Goal: Task Accomplishment & Management: Use online tool/utility

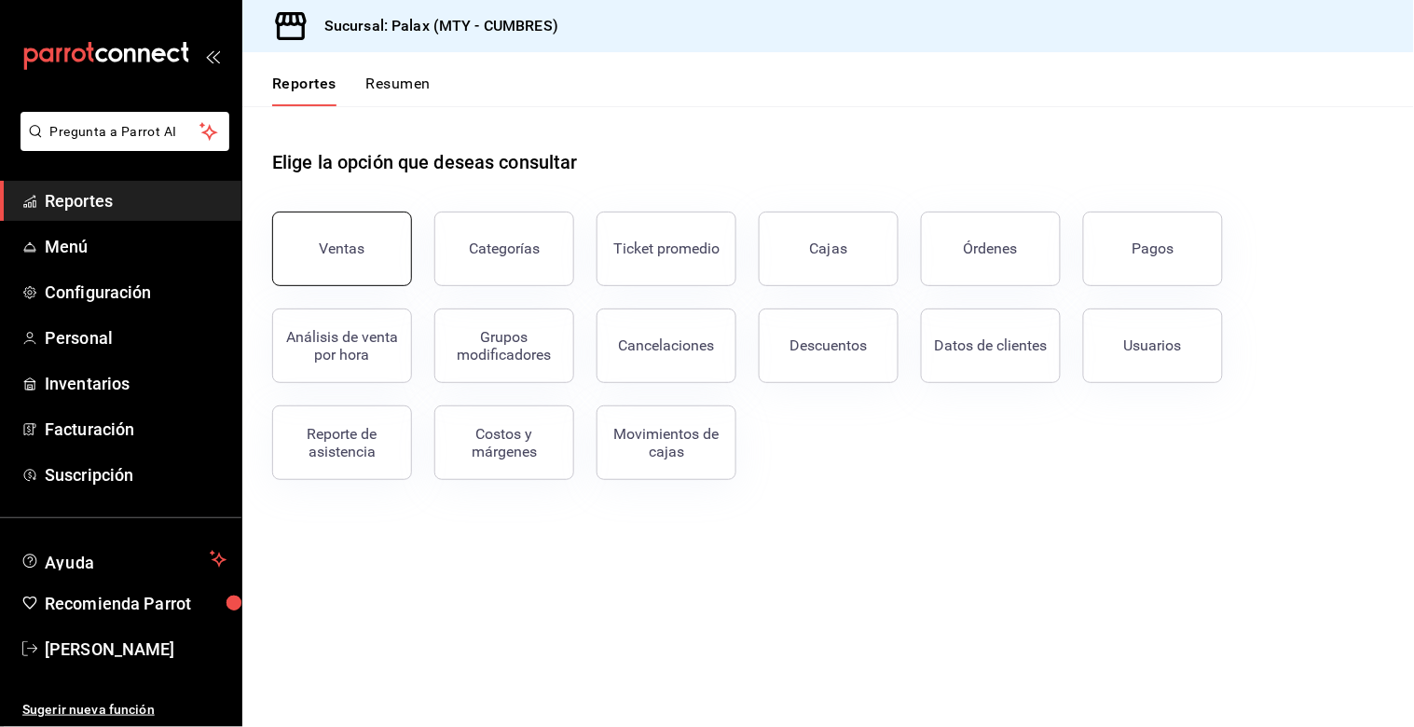
click at [393, 269] on button "Ventas" at bounding box center [342, 249] width 140 height 75
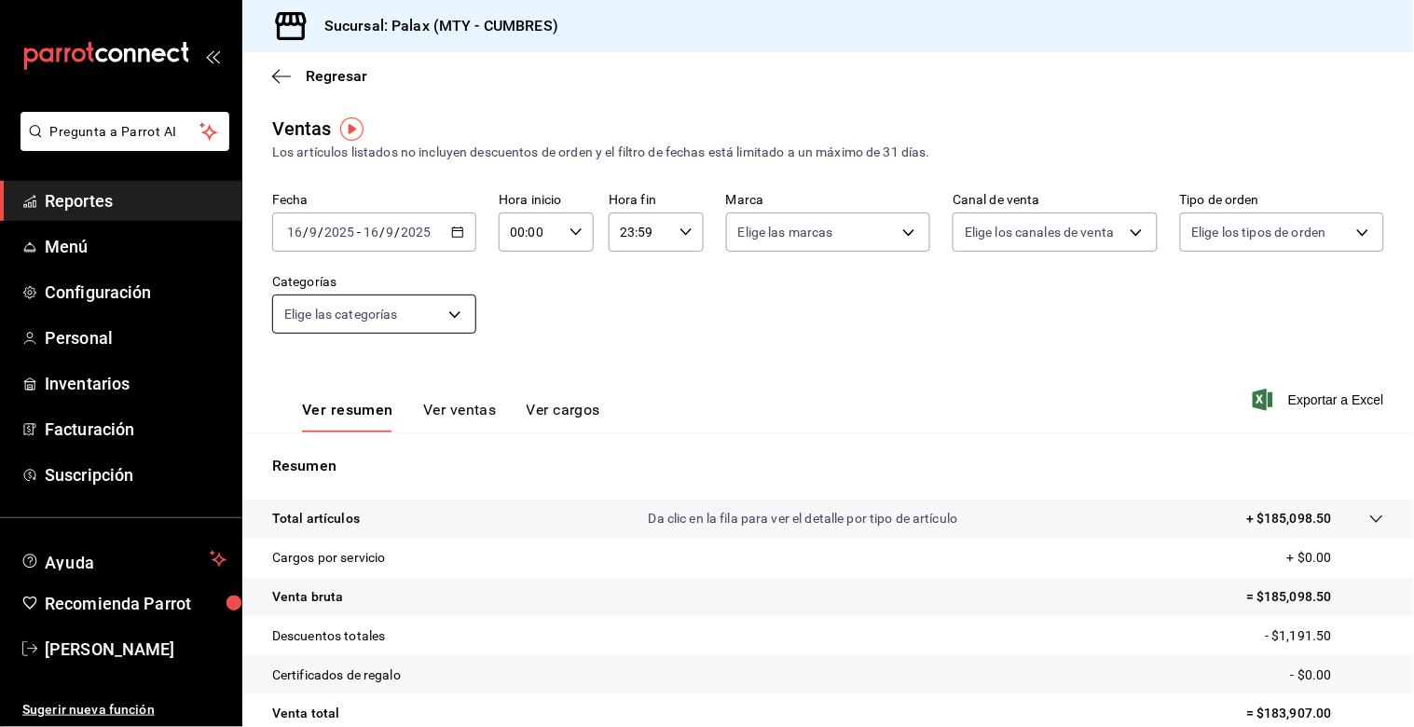
click at [439, 324] on body "Pregunta a Parrot AI Reportes Menú Configuración Personal Inventarios Facturaci…" at bounding box center [707, 363] width 1414 height 727
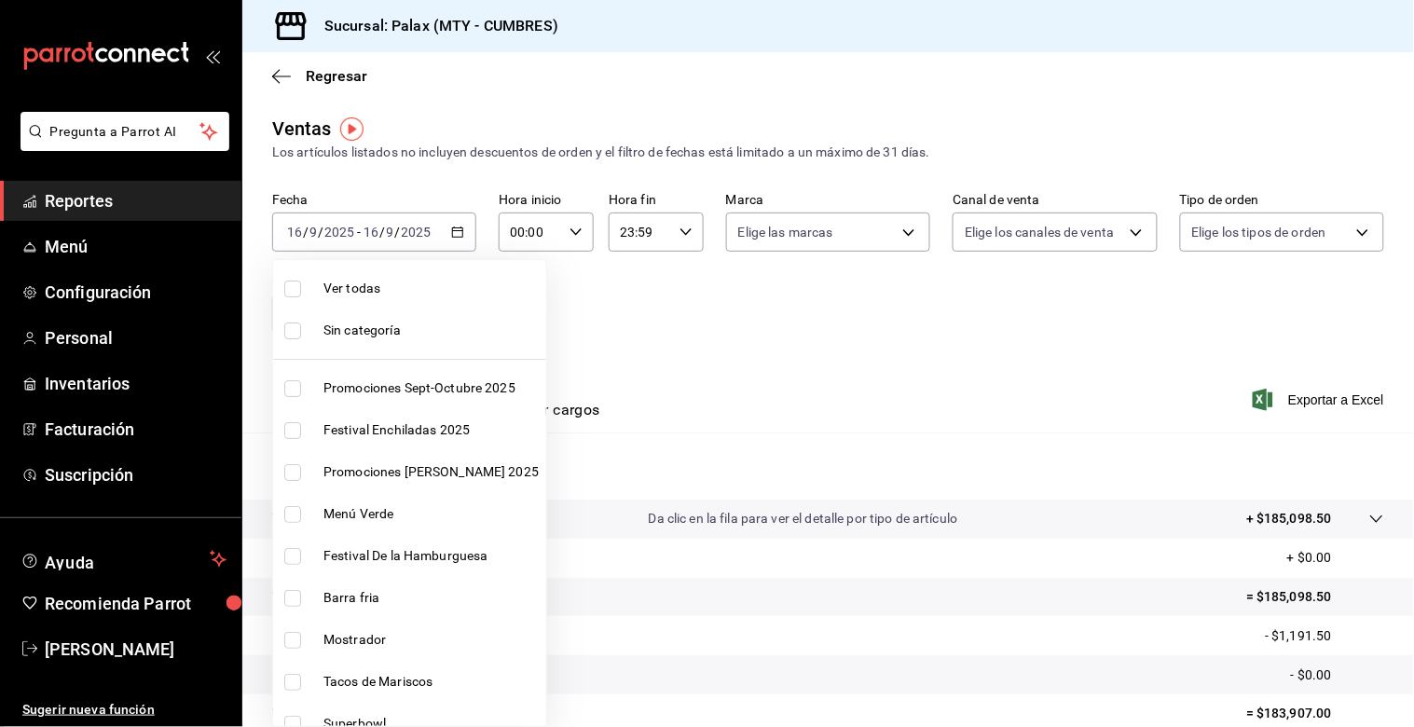
click at [296, 627] on li "Mostrador" at bounding box center [409, 640] width 273 height 42
type input "f2dae4ce-bbab-4ca5-92d1-59dc07dbf672"
checkbox input "true"
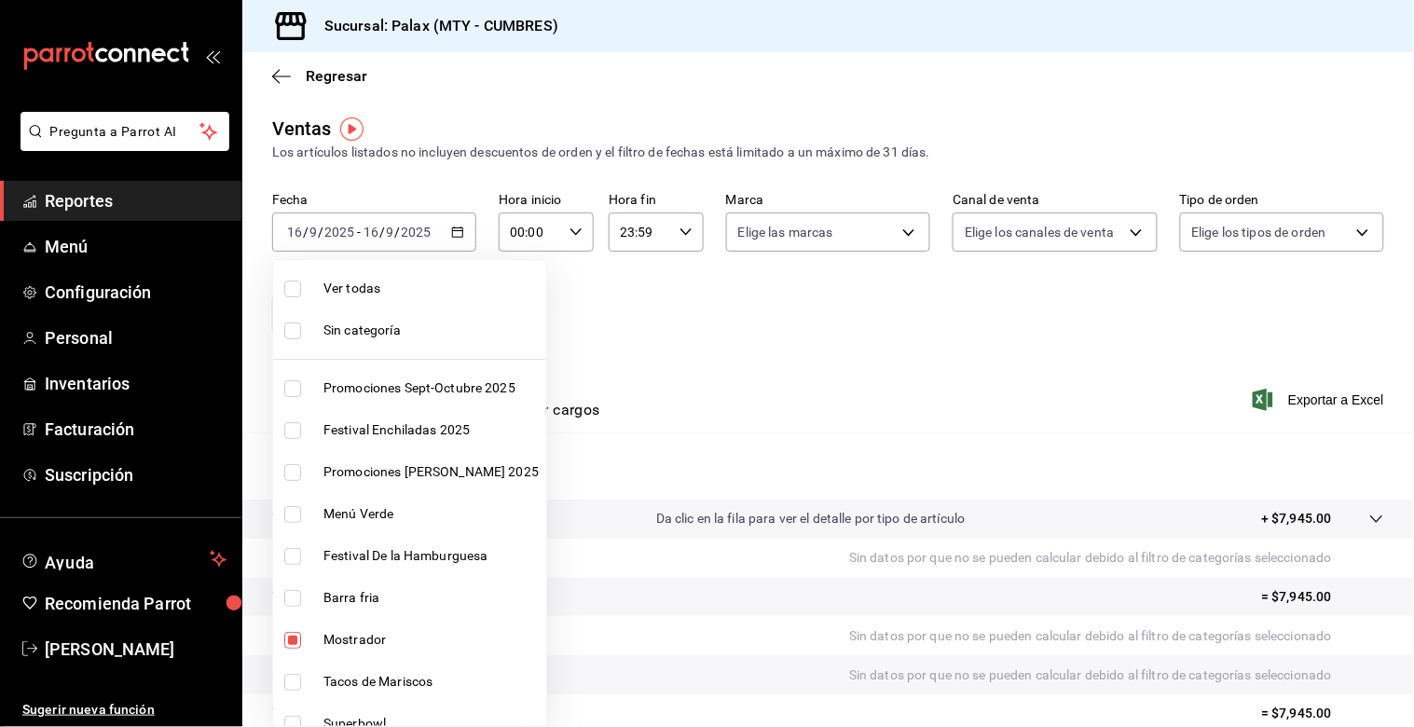
click at [650, 374] on div at bounding box center [707, 363] width 1414 height 727
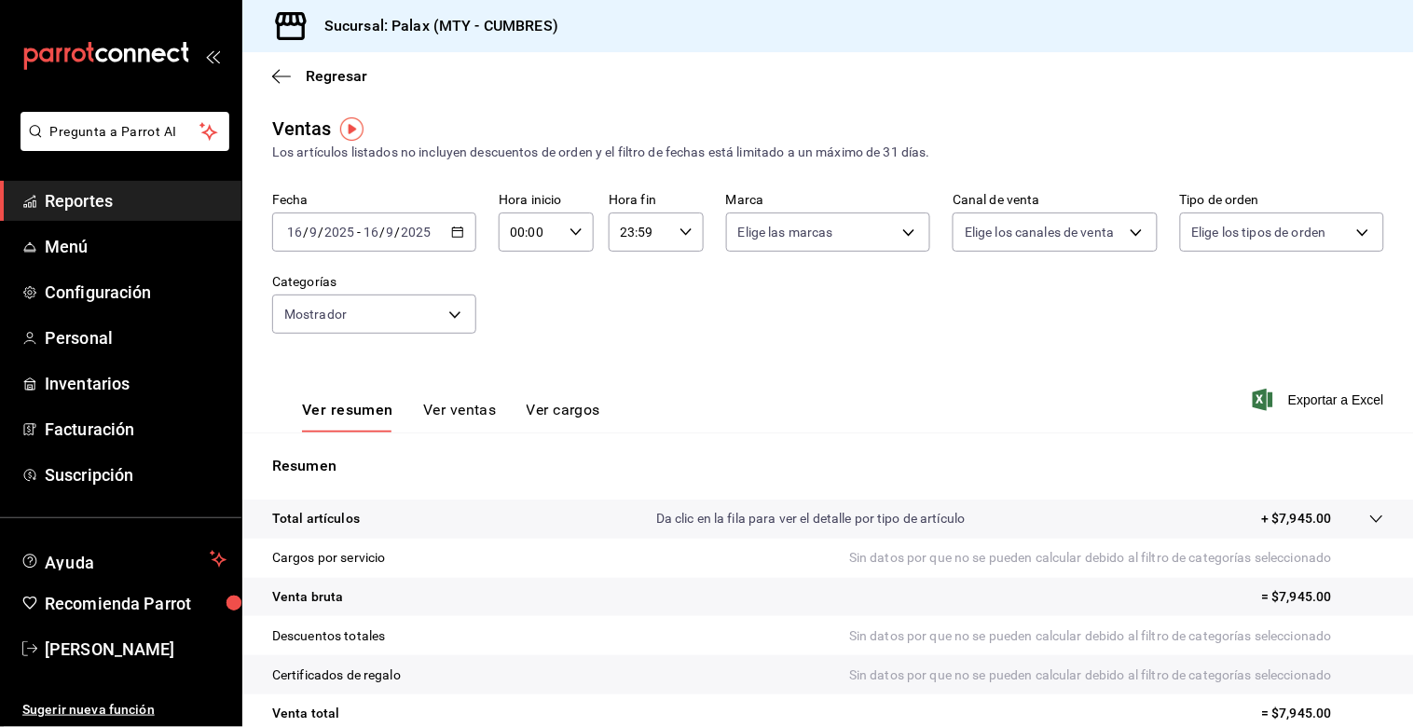
click at [541, 231] on input "00:00" at bounding box center [530, 232] width 63 height 37
click at [522, 326] on span "15" at bounding box center [519, 331] width 17 height 15
type input "15:00"
click at [772, 337] on div at bounding box center [707, 363] width 1414 height 727
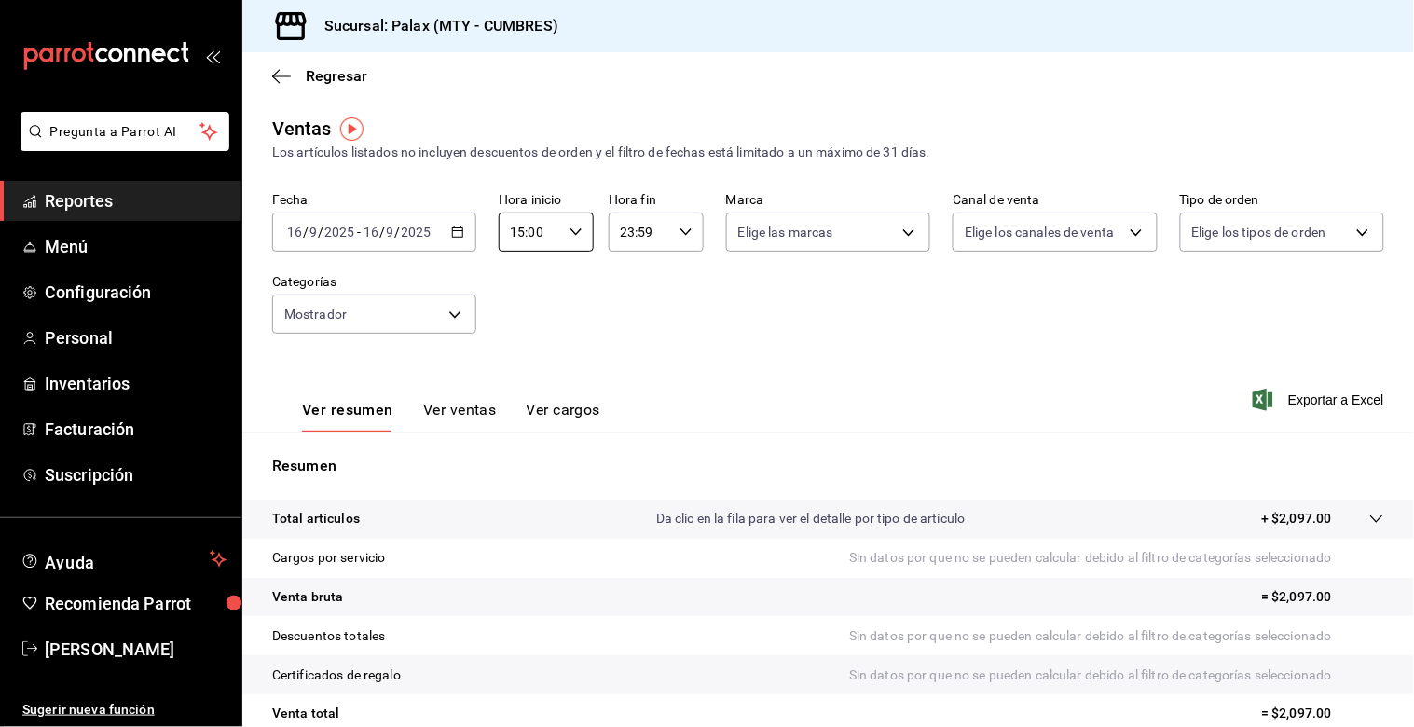
click at [489, 421] on button "Ver ventas" at bounding box center [460, 417] width 74 height 32
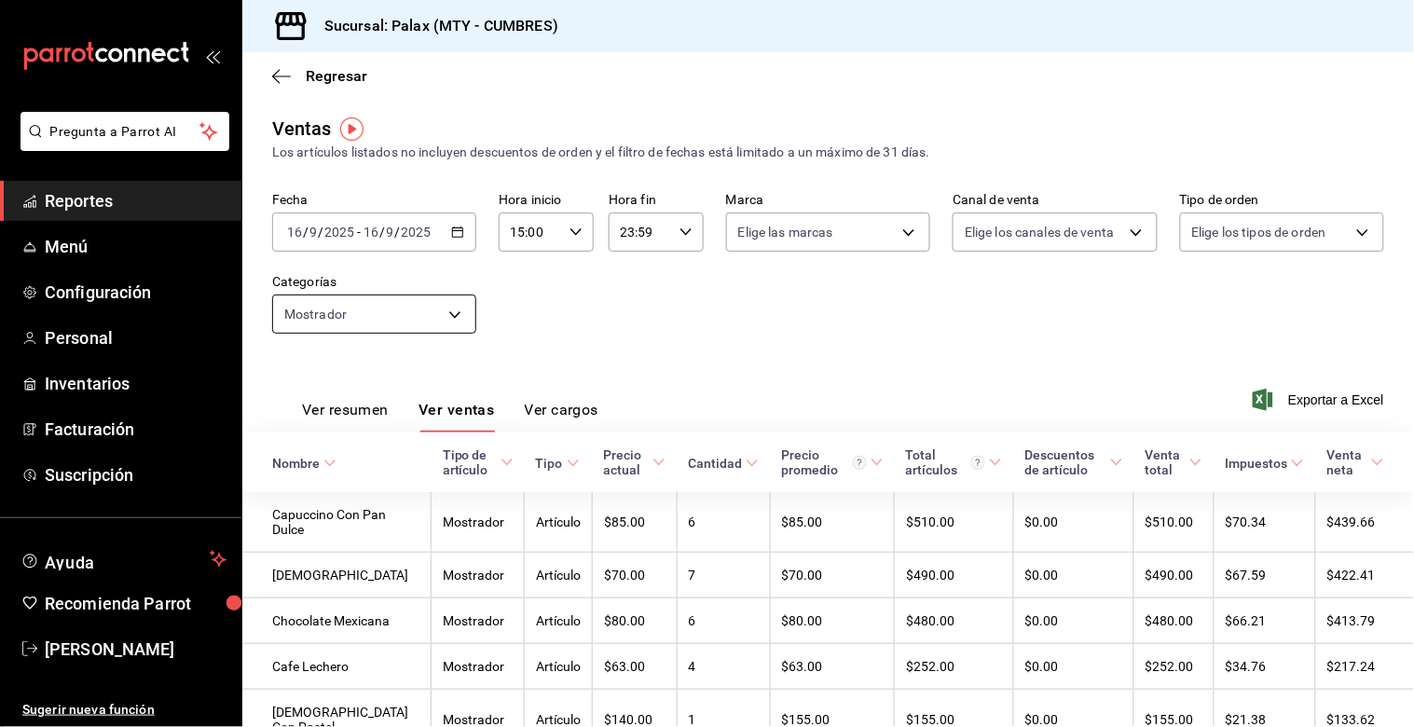
click at [438, 315] on body "Pregunta a Parrot AI Reportes Menú Configuración Personal Inventarios Facturaci…" at bounding box center [707, 363] width 1414 height 727
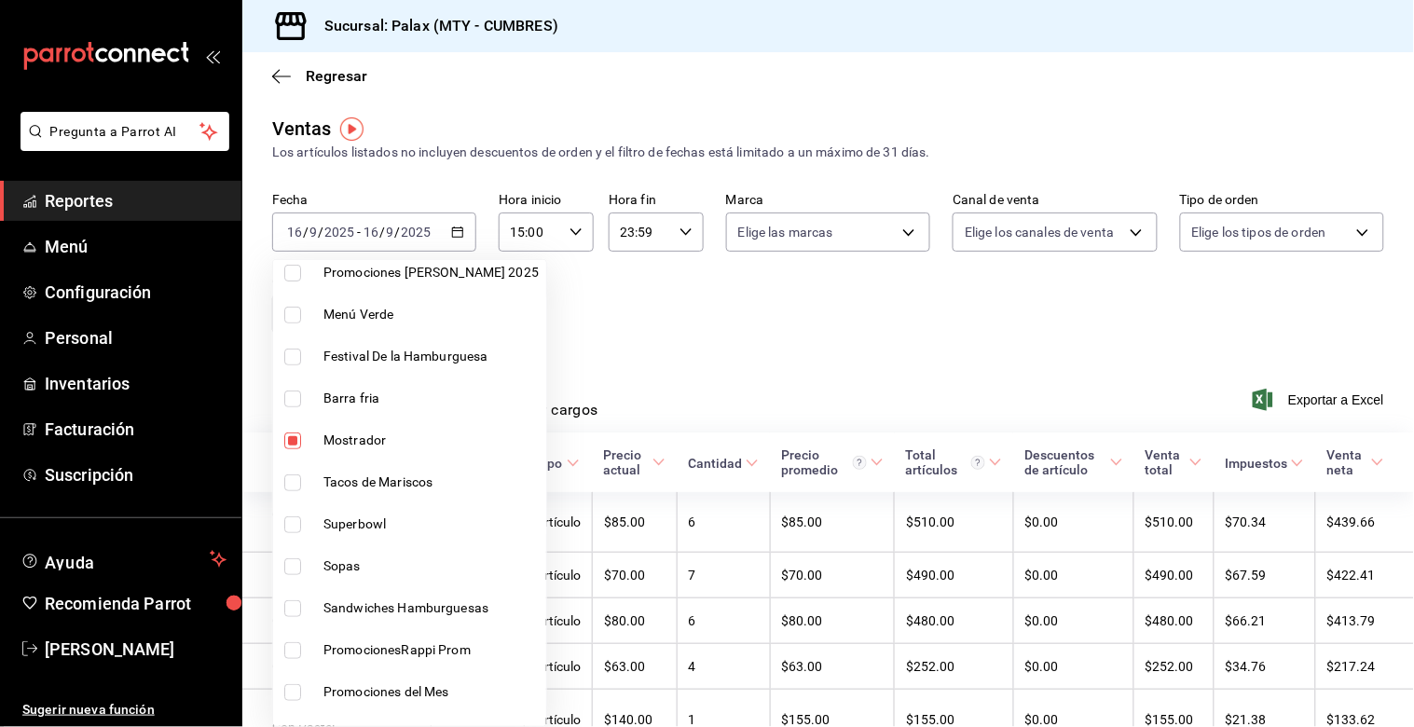
scroll to position [207, 0]
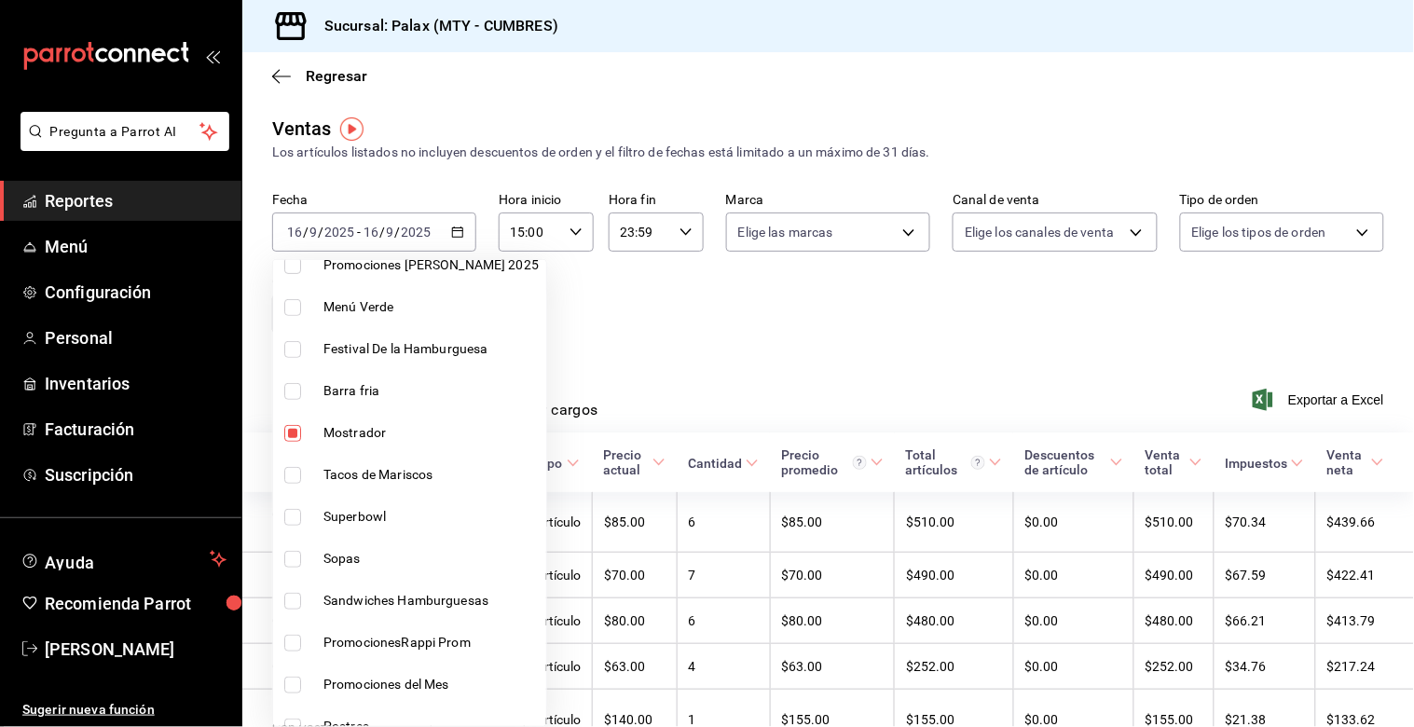
drag, startPoint x: 287, startPoint y: 435, endPoint x: 278, endPoint y: 463, distance: 29.5
click at [285, 438] on input "checkbox" at bounding box center [292, 433] width 17 height 17
checkbox input "false"
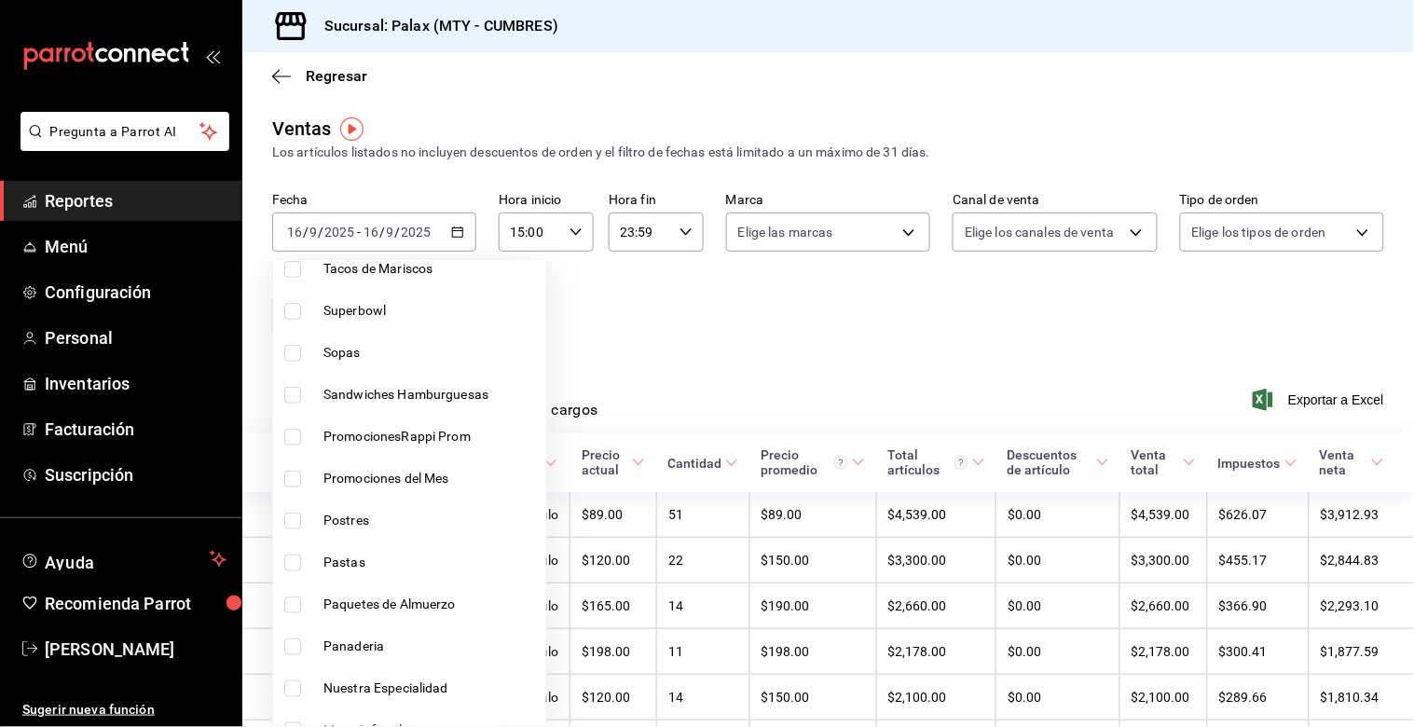
scroll to position [414, 0]
click at [283, 562] on li "Pastas" at bounding box center [409, 562] width 273 height 42
type input "05877fb1-522b-435b-b820-3e4be118755b"
click at [284, 554] on input "checkbox" at bounding box center [292, 562] width 17 height 17
checkbox input "false"
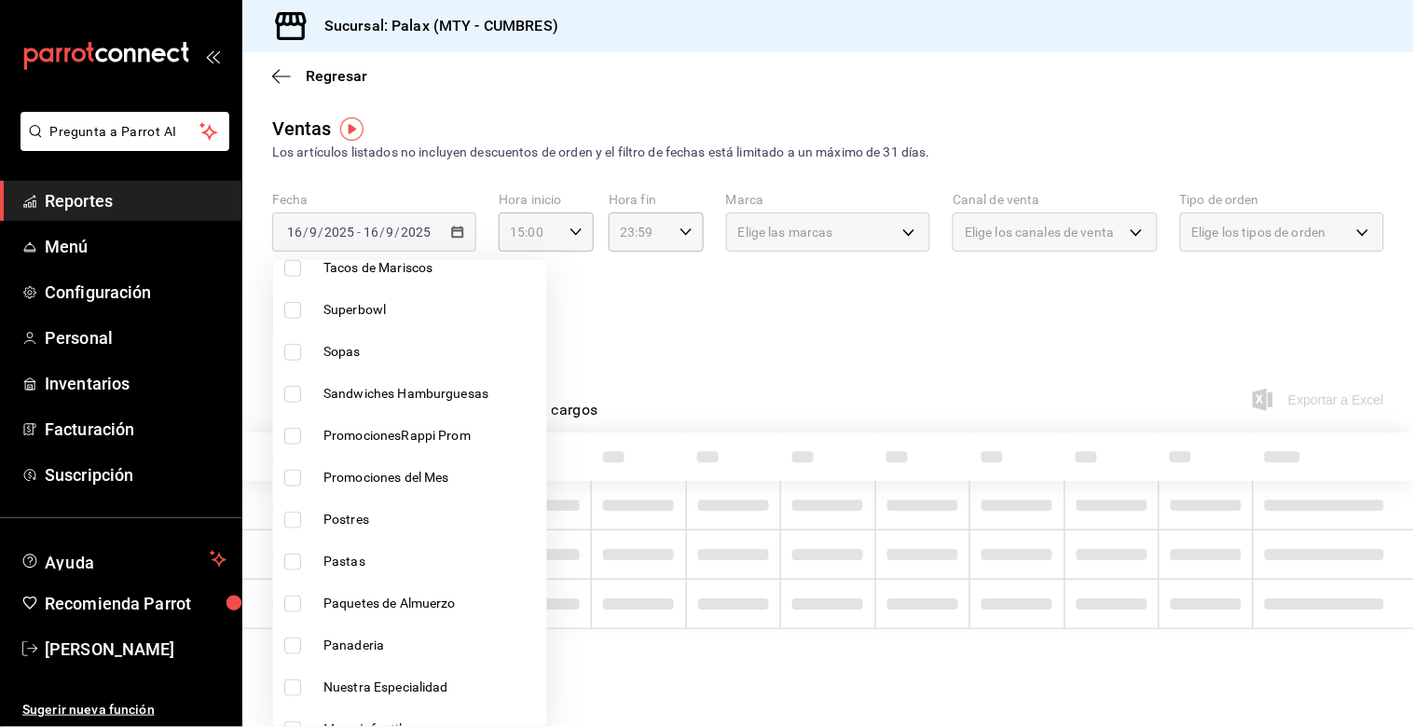
click at [287, 523] on input "checkbox" at bounding box center [292, 520] width 17 height 17
checkbox input "true"
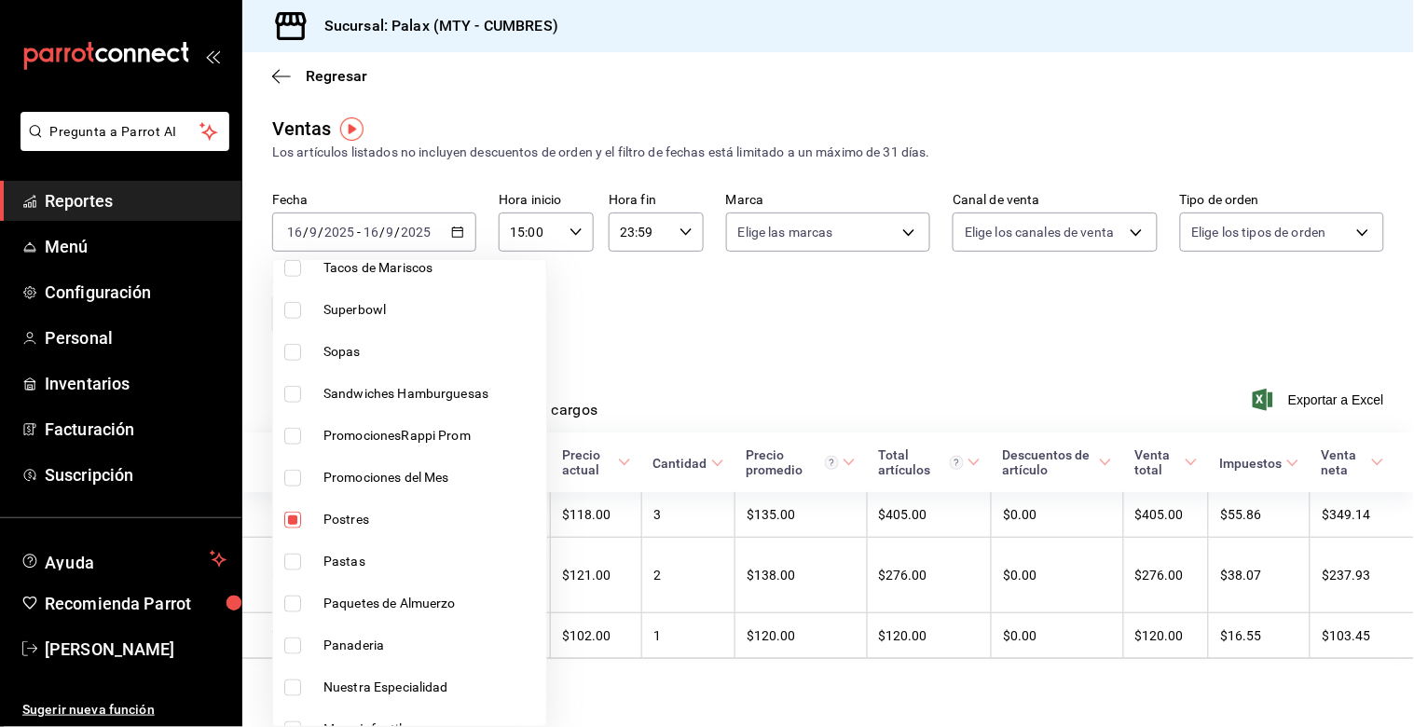
click at [286, 634] on li "Panaderia" at bounding box center [409, 646] width 273 height 42
type input "6970ed2c-64d9-4fee-a1ac-8fe23c7e63ab,c1857e69-1263-4738-8070-fa69687f0395"
checkbox input "true"
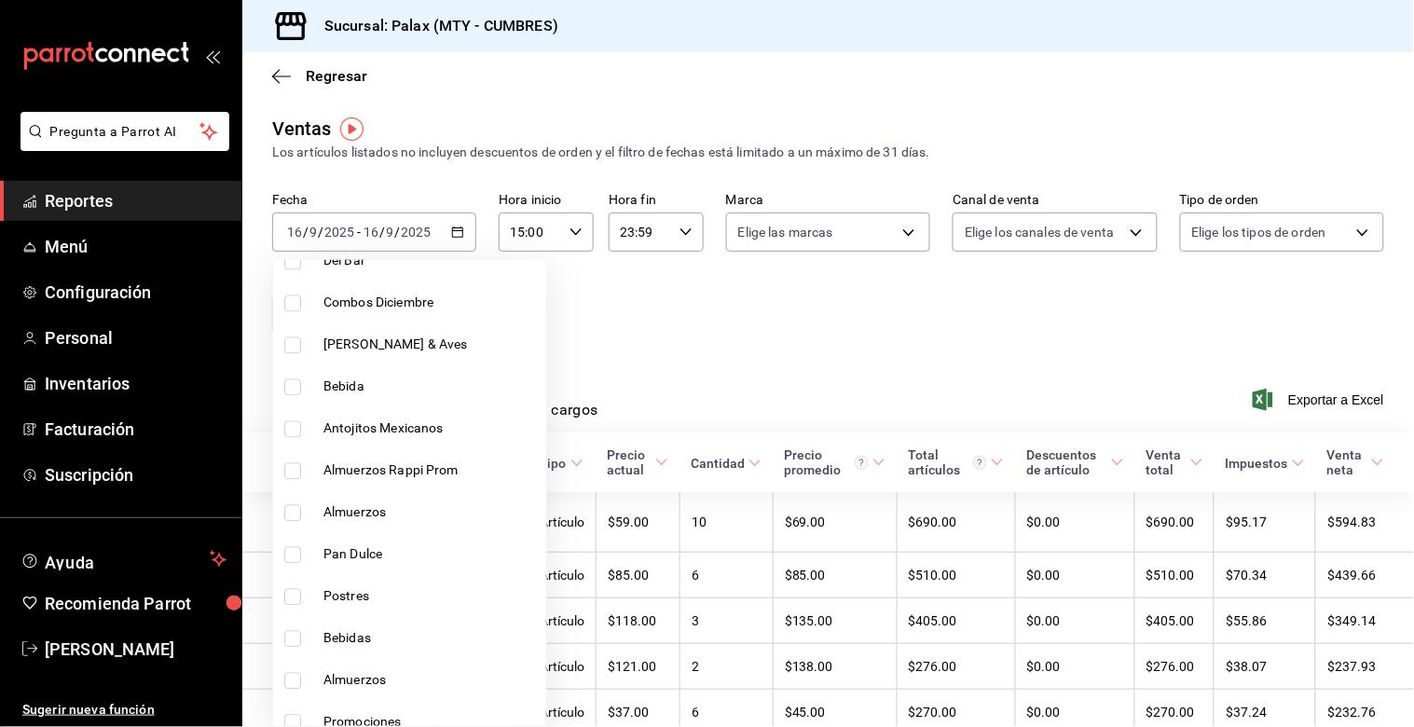
scroll to position [1139, 0]
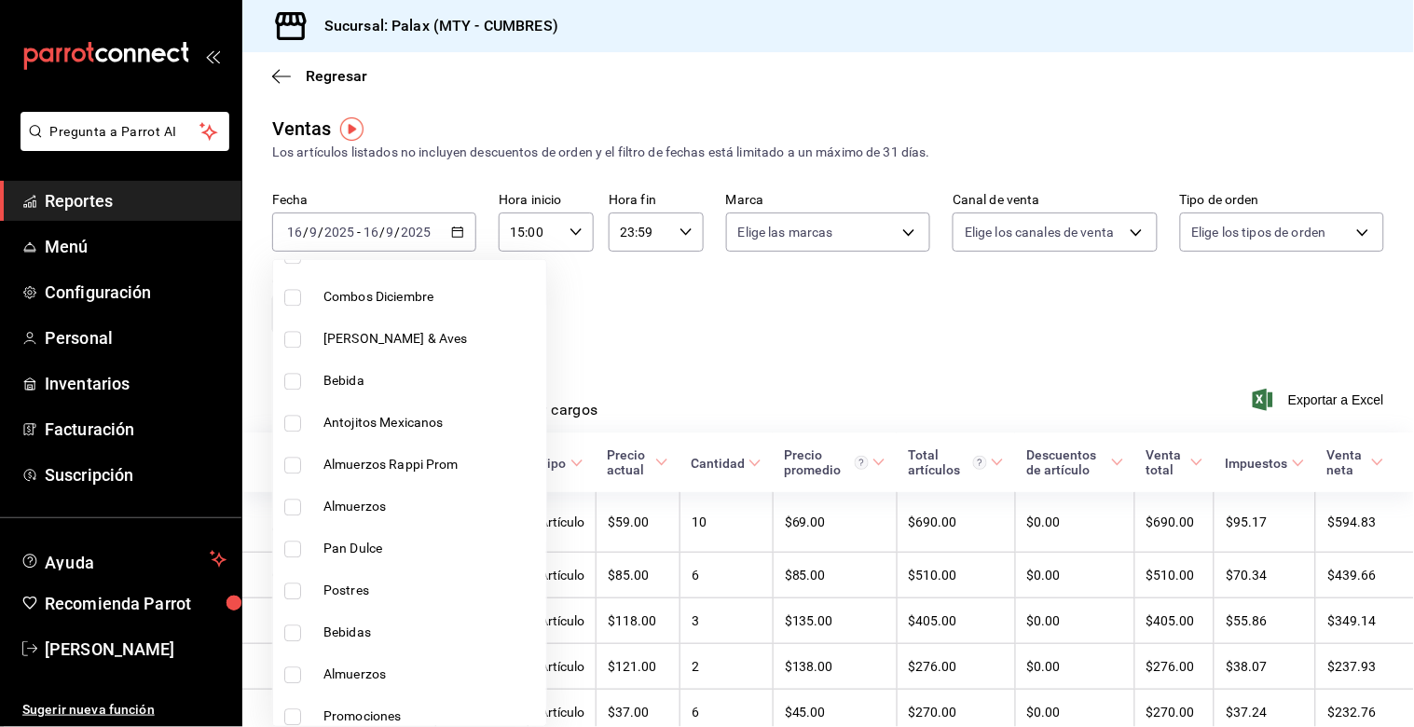
drag, startPoint x: 286, startPoint y: 554, endPoint x: 269, endPoint y: 581, distance: 32.3
click at [286, 556] on input "checkbox" at bounding box center [292, 550] width 17 height 17
checkbox input "true"
type input "6970ed2c-64d9-4fee-a1ac-8fe23c7e63ab,c1857e69-1263-4738-8070-fa69687f0395,28c1a…"
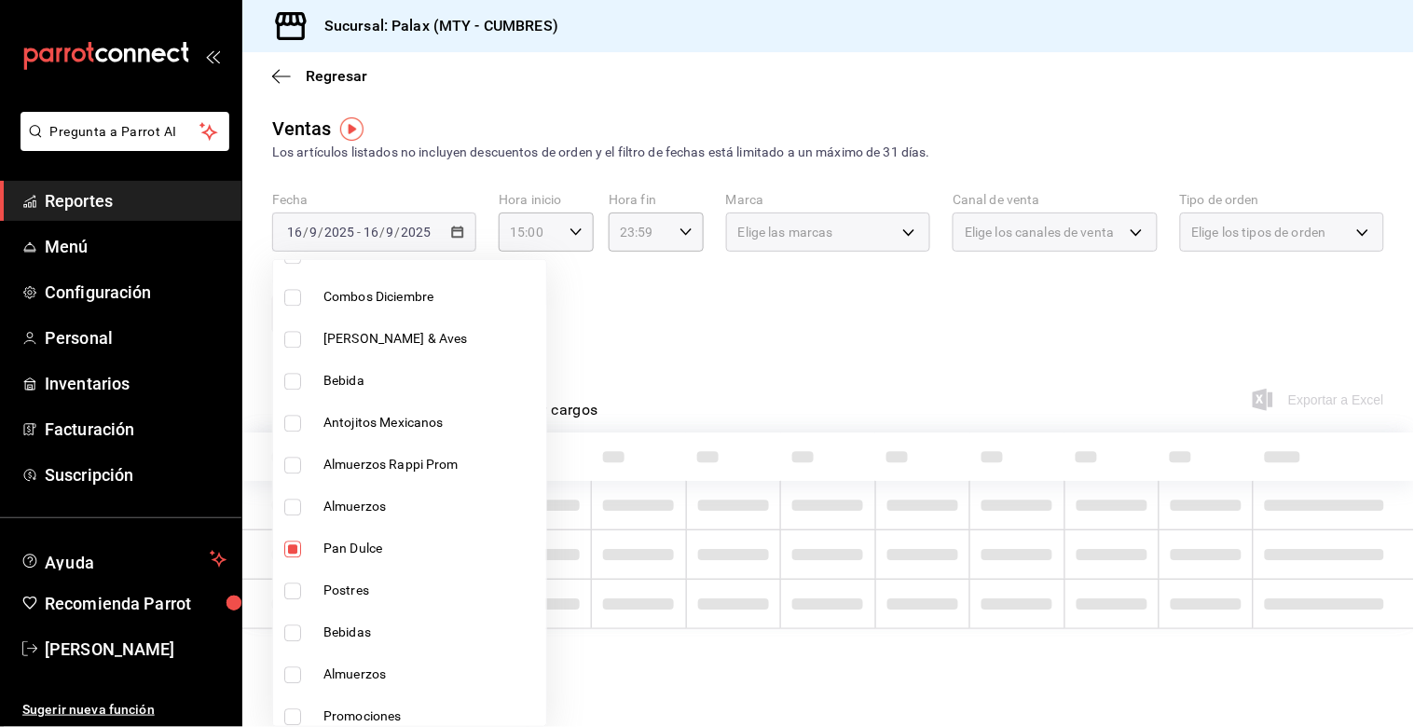
click at [300, 590] on input "checkbox" at bounding box center [292, 592] width 17 height 17
checkbox input "true"
type input "6970ed2c-64d9-4fee-a1ac-8fe23c7e63ab,c1857e69-1263-4738-8070-fa69687f0395,28c1a…"
drag, startPoint x: 1124, startPoint y: 356, endPoint x: 1095, endPoint y: 379, distance: 37.3
click at [1101, 379] on div at bounding box center [707, 363] width 1414 height 727
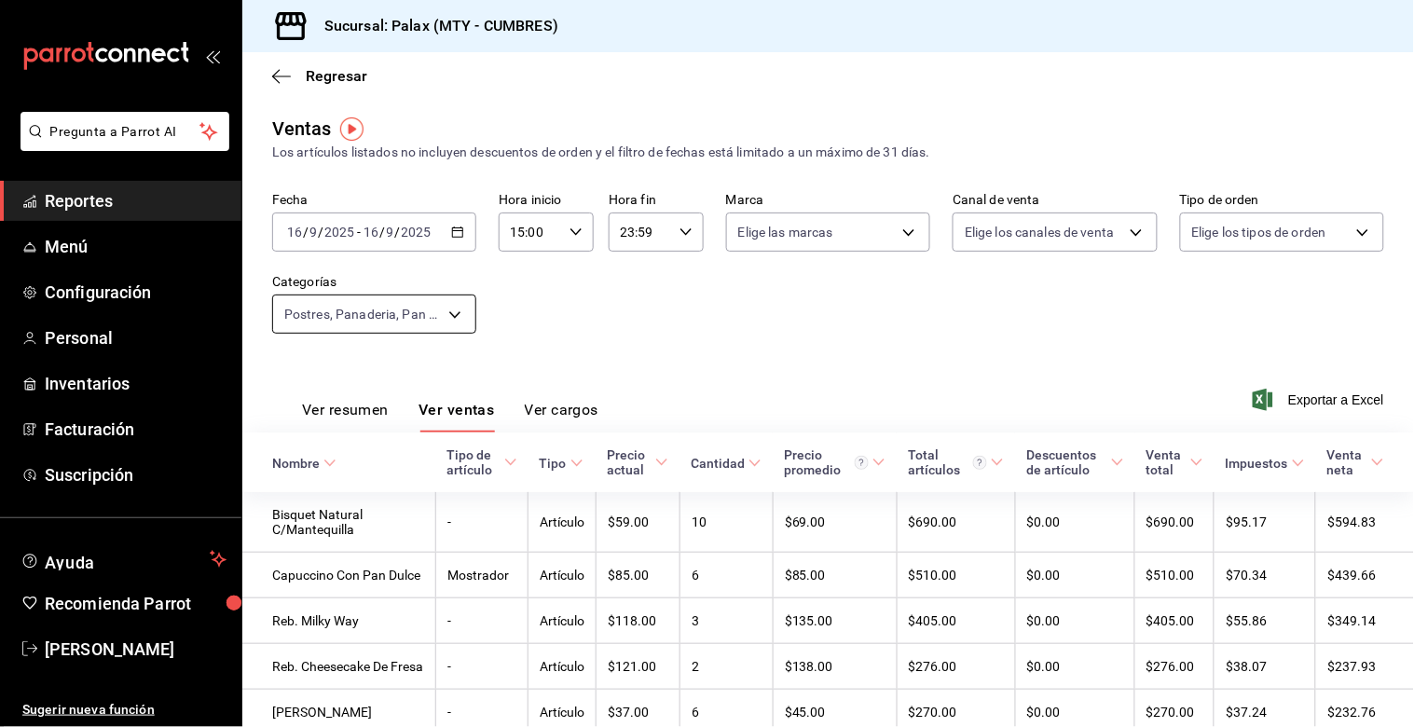
click at [377, 318] on body "Pregunta a Parrot AI Reportes Menú Configuración Personal Inventarios Facturaci…" at bounding box center [707, 363] width 1414 height 727
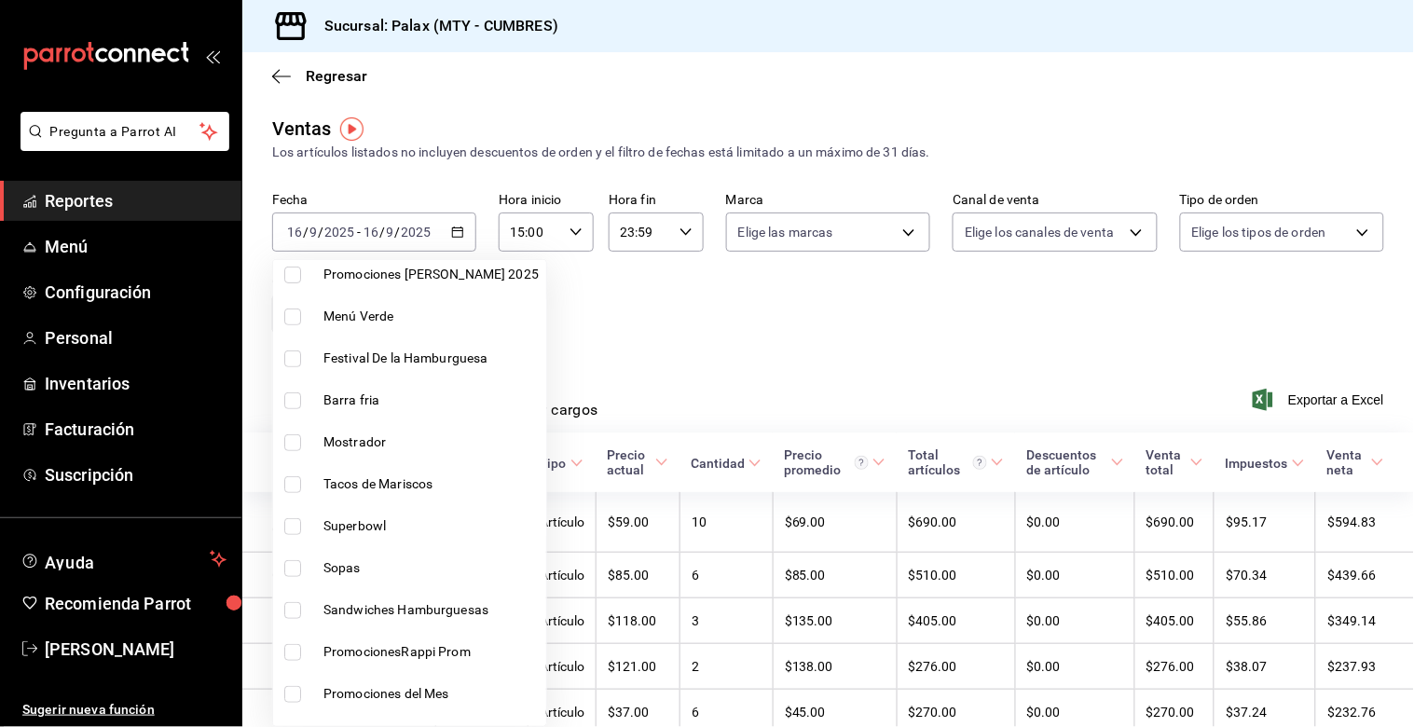
scroll to position [310, 0]
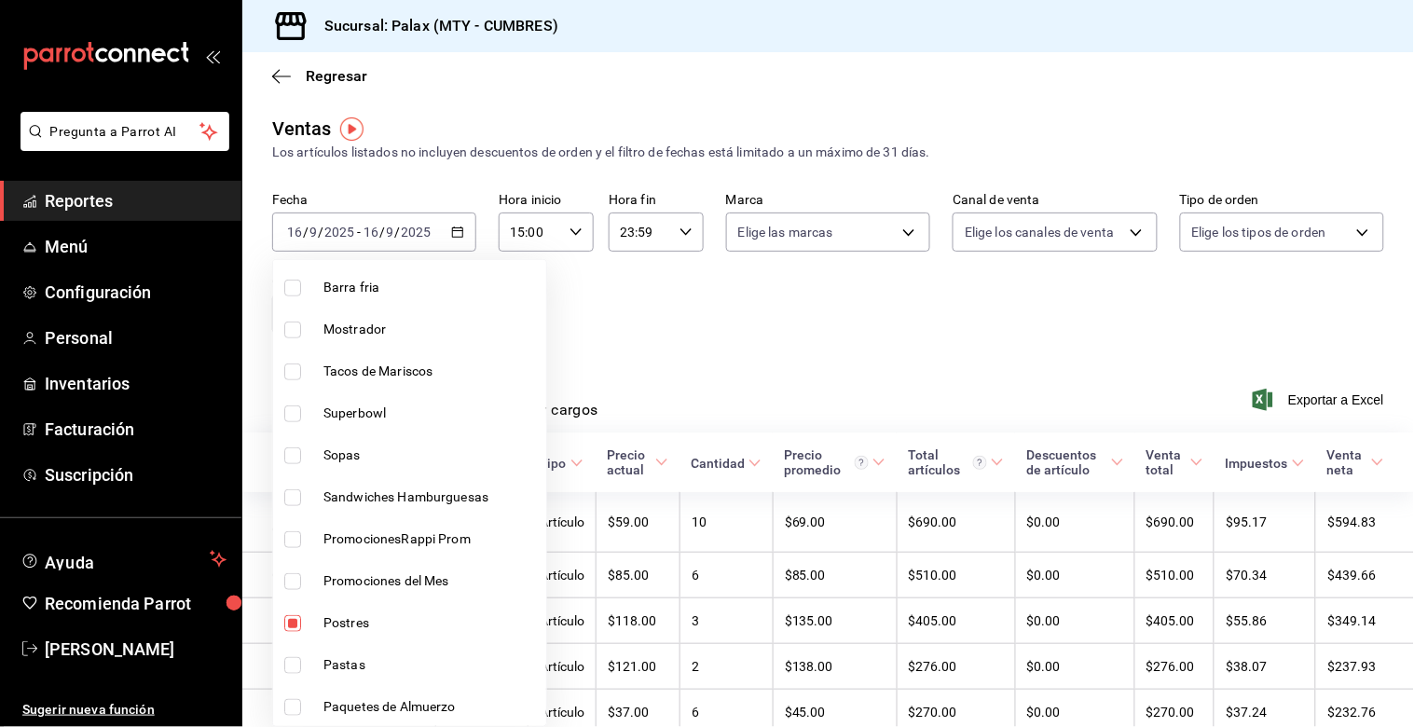
click at [296, 619] on input "checkbox" at bounding box center [292, 623] width 17 height 17
checkbox input "false"
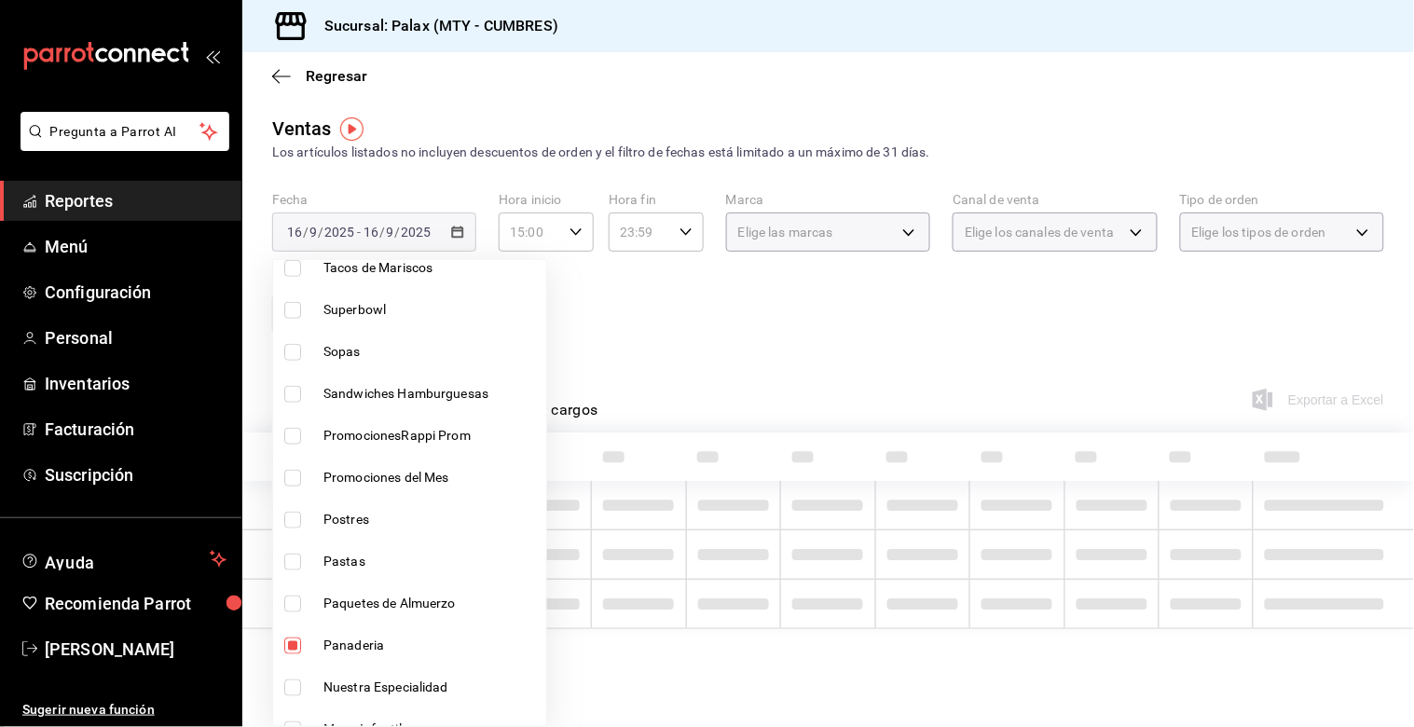
click at [283, 654] on li "Panaderia" at bounding box center [409, 646] width 273 height 42
type input "28c1a667-0fd6-4a26-94c0-8b3e49d7bdba,f0b9eaa6-d632-40ae-aa09-0bcae4e471a3"
checkbox input "false"
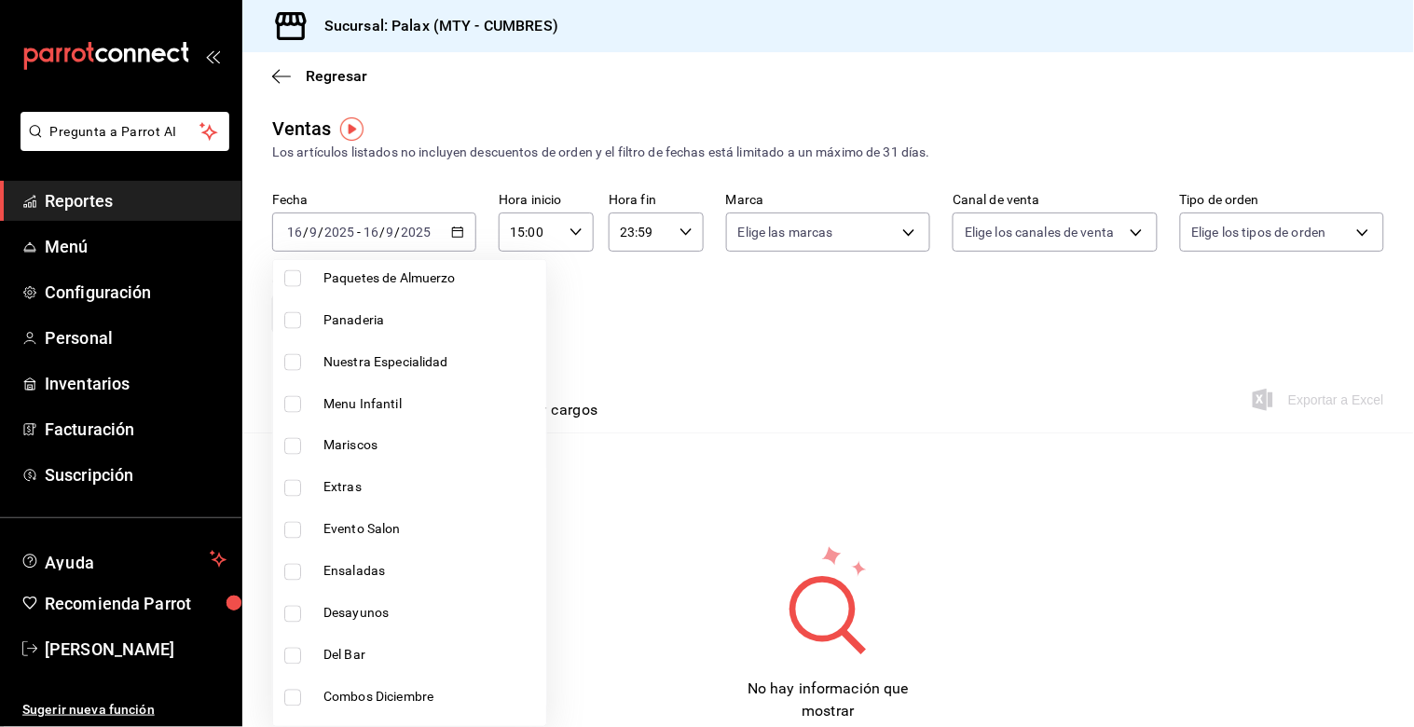
scroll to position [828, 0]
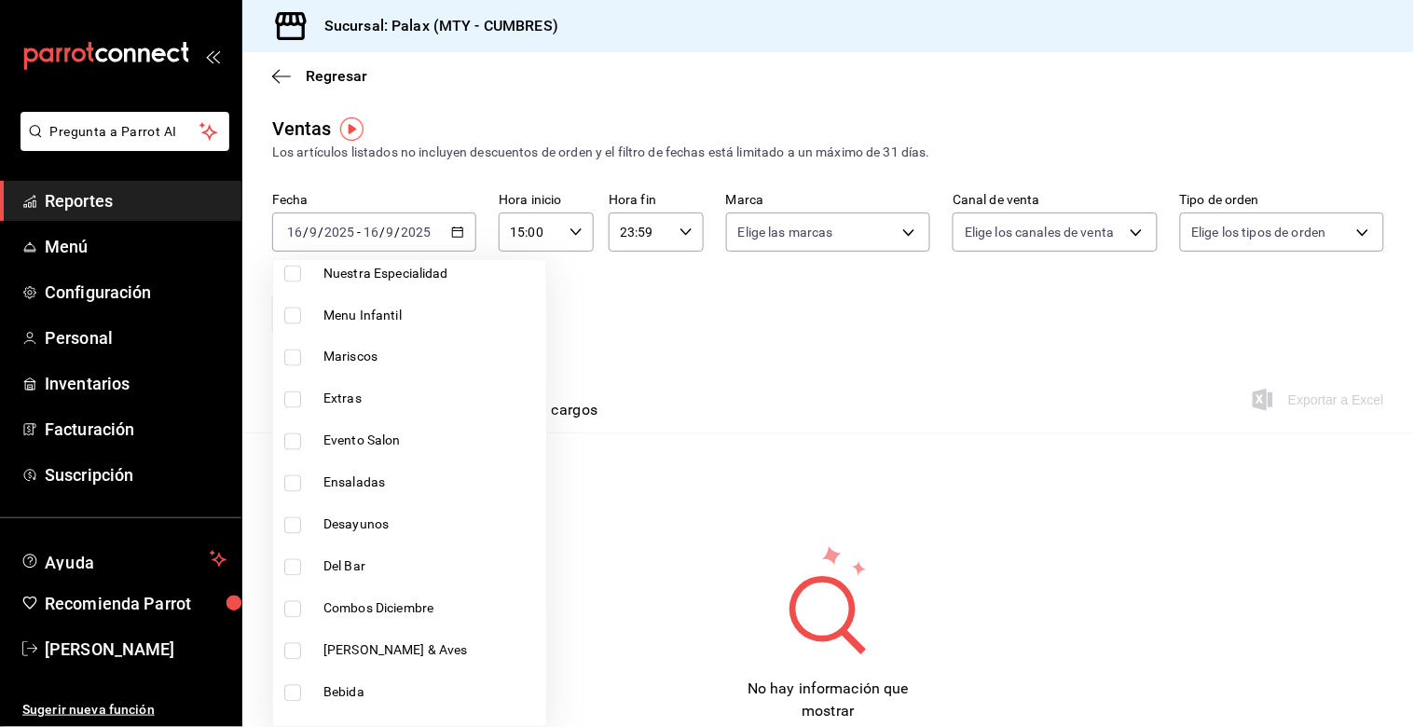
click at [287, 581] on li "Del Bar" at bounding box center [409, 567] width 273 height 42
type input "28c1a667-0fd6-4a26-94c0-8b3e49d7bdba,f0b9eaa6-d632-40ae-aa09-0bcae4e471a3,5041f…"
checkbox input "true"
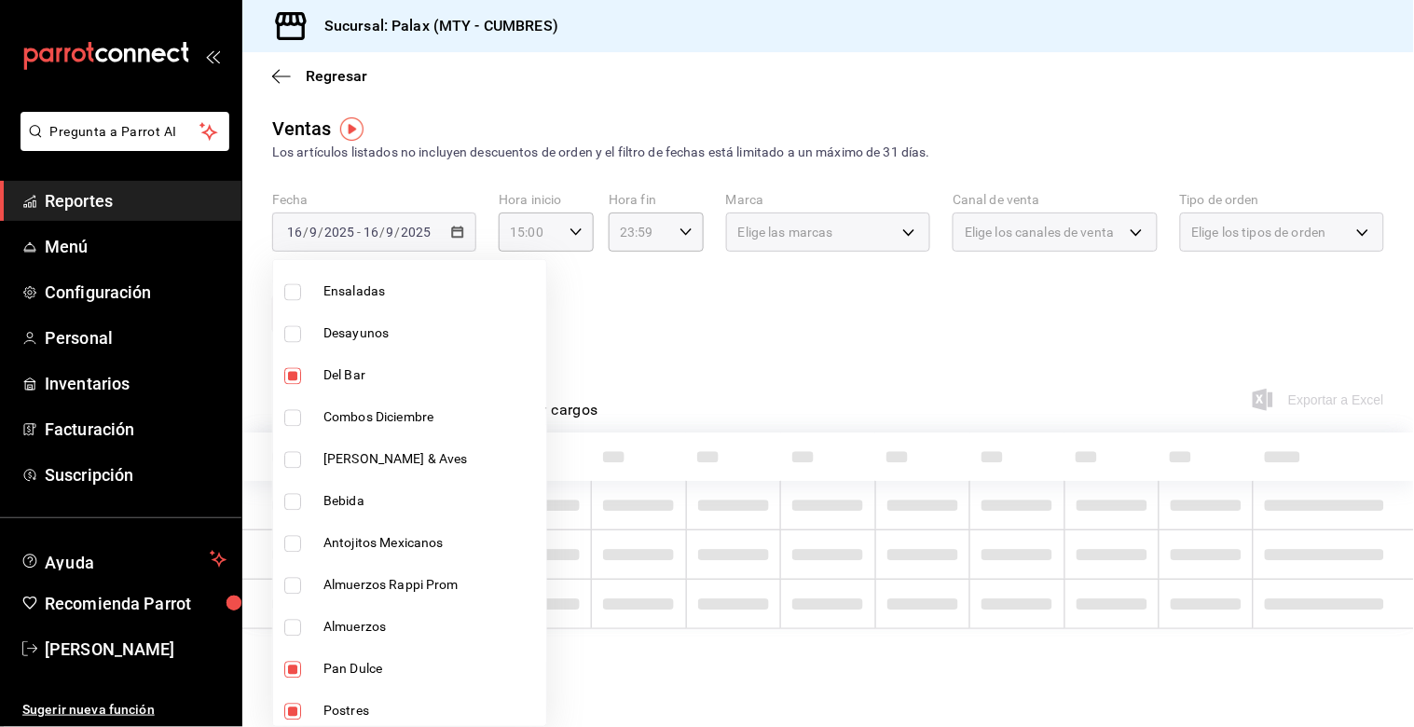
scroll to position [1036, 0]
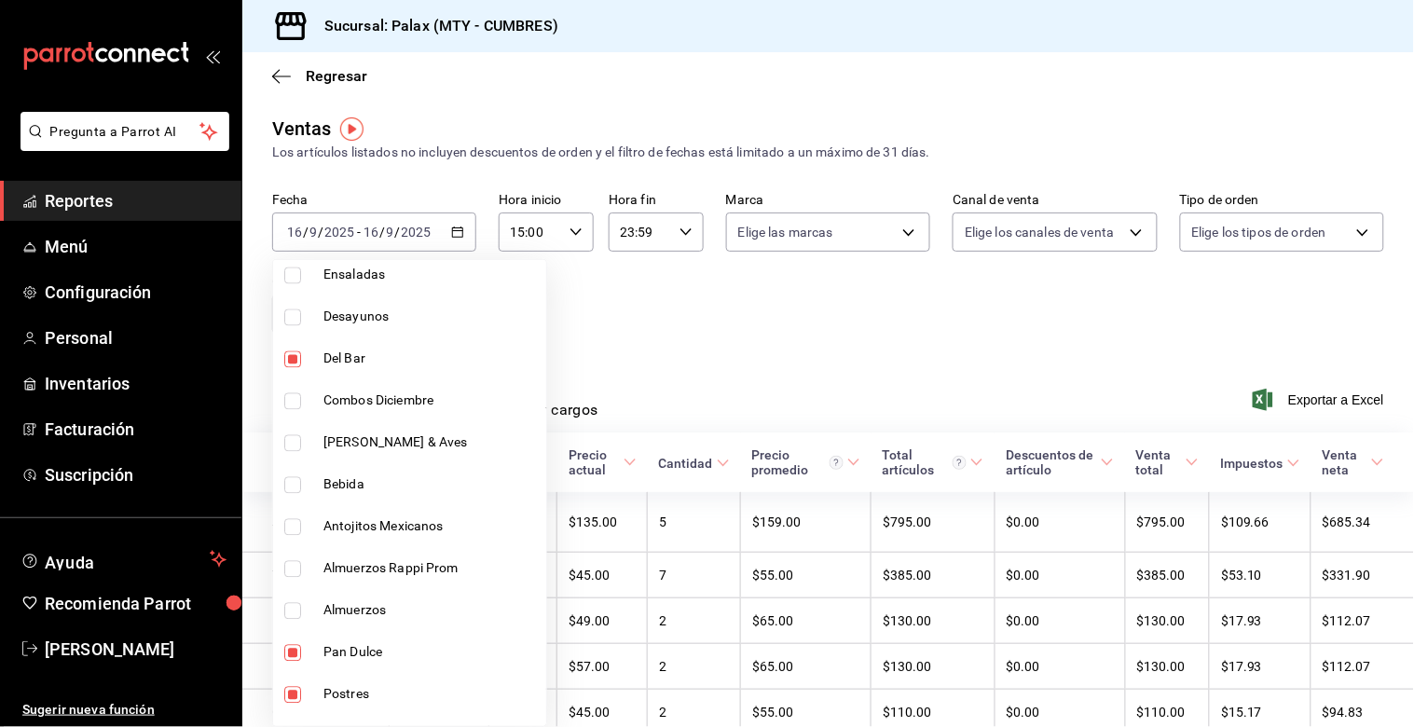
click at [276, 489] on li "Bebida" at bounding box center [409, 485] width 273 height 42
type input "28c1a667-0fd6-4a26-94c0-8b3e49d7bdba,f0b9eaa6-d632-40ae-aa09-0bcae4e471a3,5041f…"
checkbox input "true"
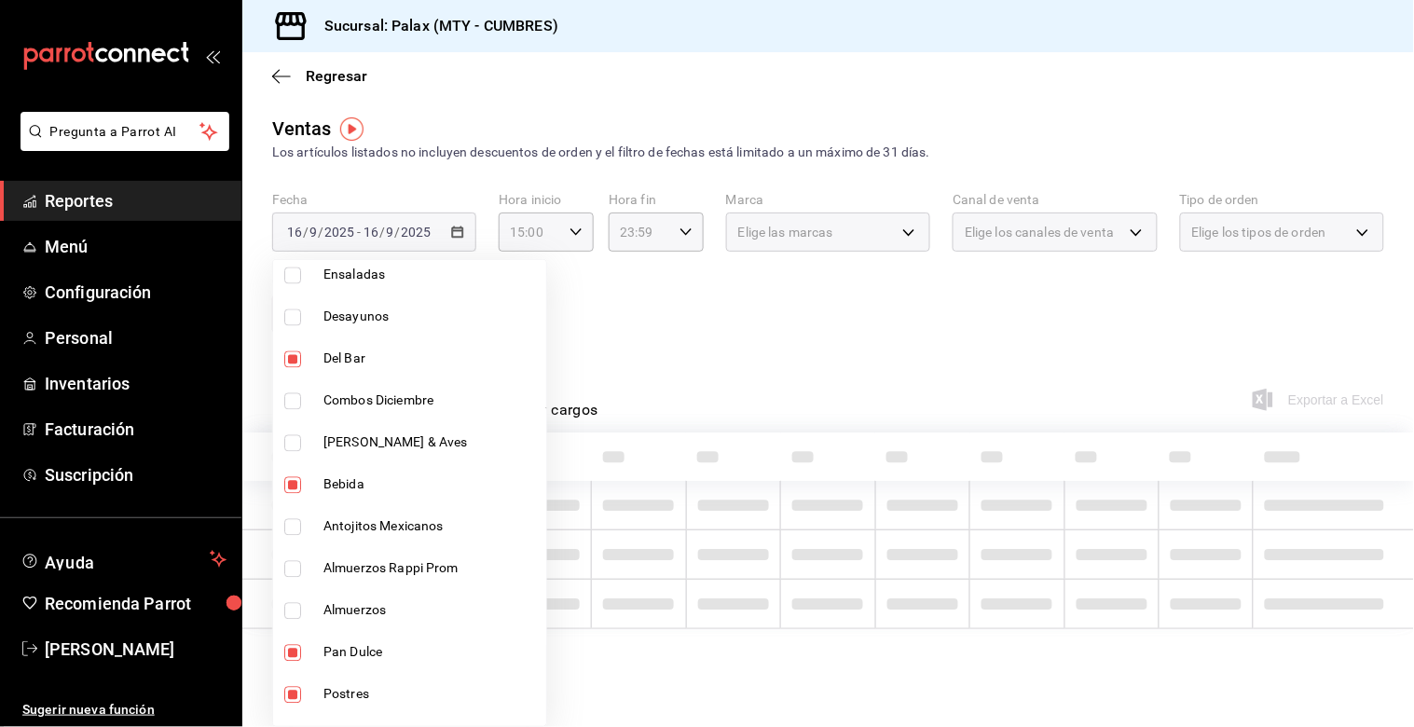
click at [310, 651] on li "Pan Dulce" at bounding box center [409, 653] width 273 height 42
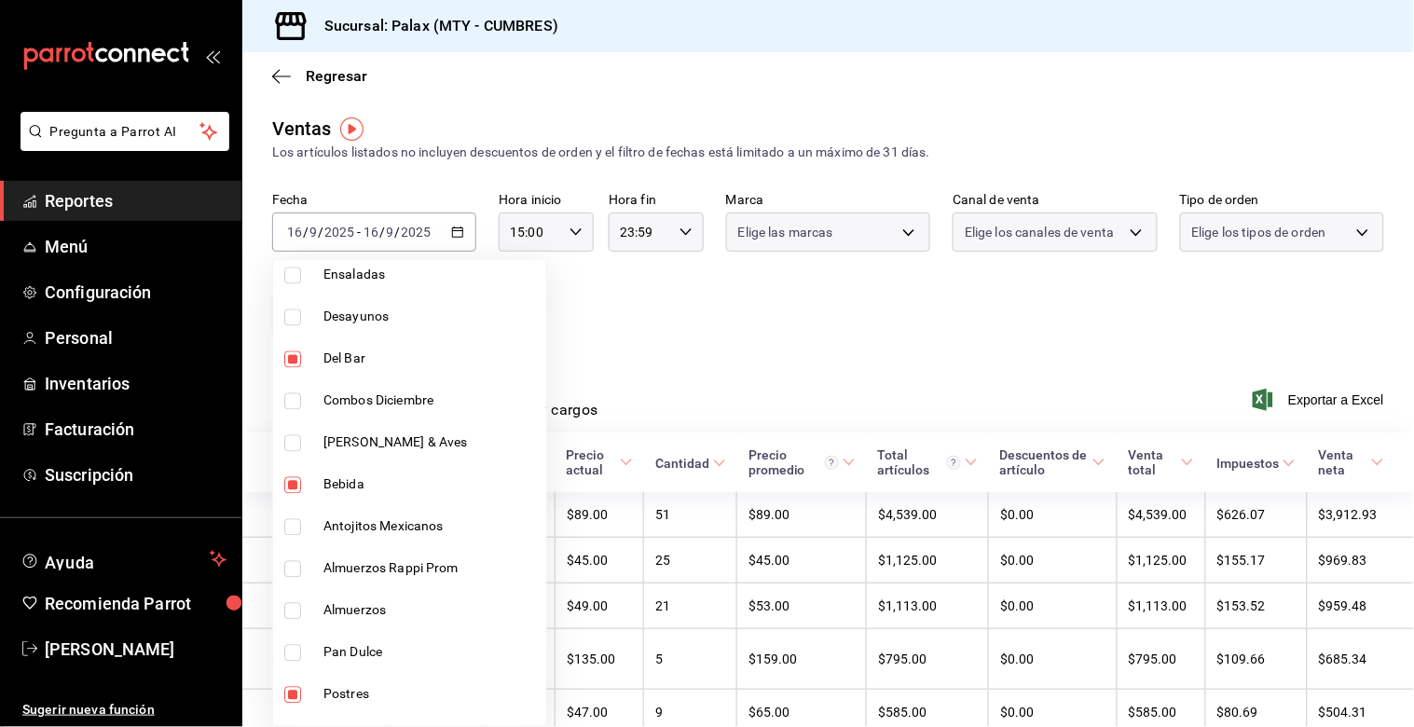
type input "f0b9eaa6-d632-40ae-aa09-0bcae4e471a3,5041f980-30f3-428d-be8c-286edc227efb,41ed9…"
checkbox input "false"
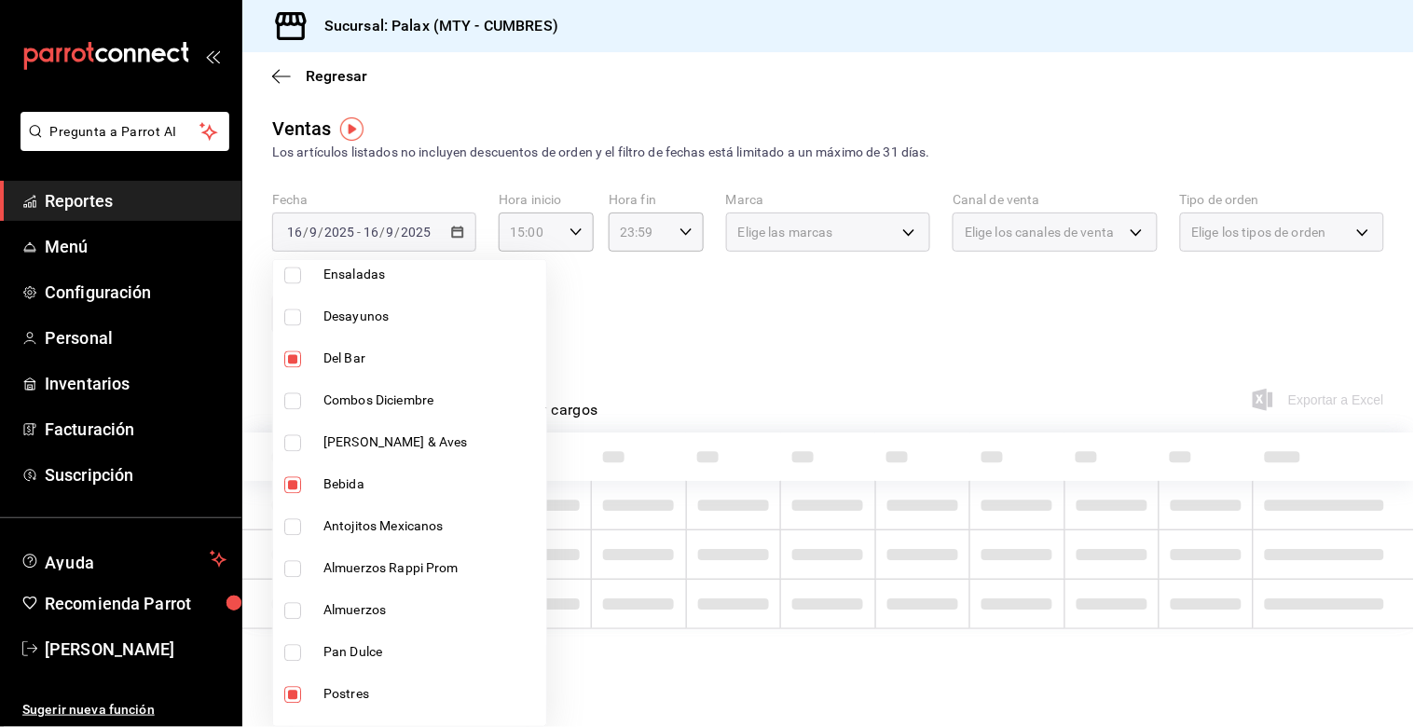
click at [303, 683] on li "Postres" at bounding box center [409, 695] width 273 height 42
type input "5041f980-30f3-428d-be8c-286edc227efb,41ed9666-a182-4a37-8e0e-cc37feaa0168"
checkbox input "false"
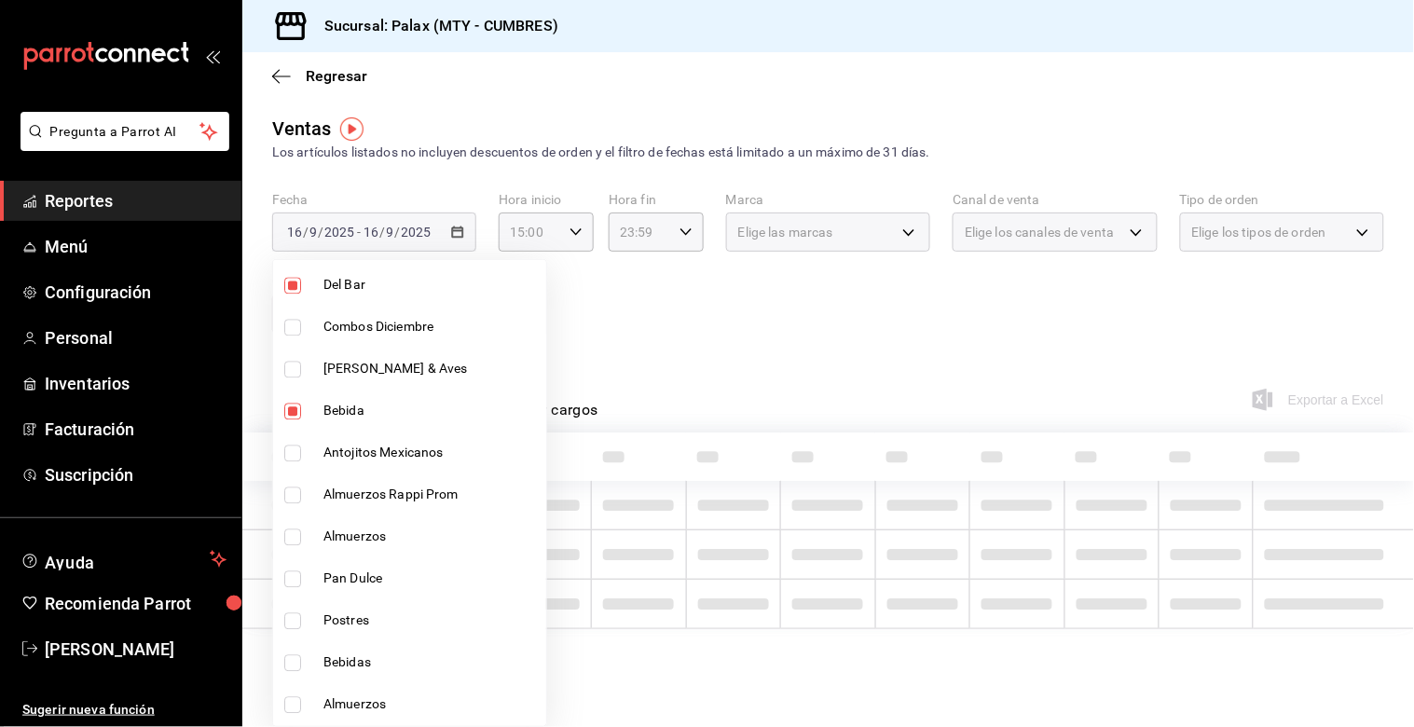
scroll to position [1139, 0]
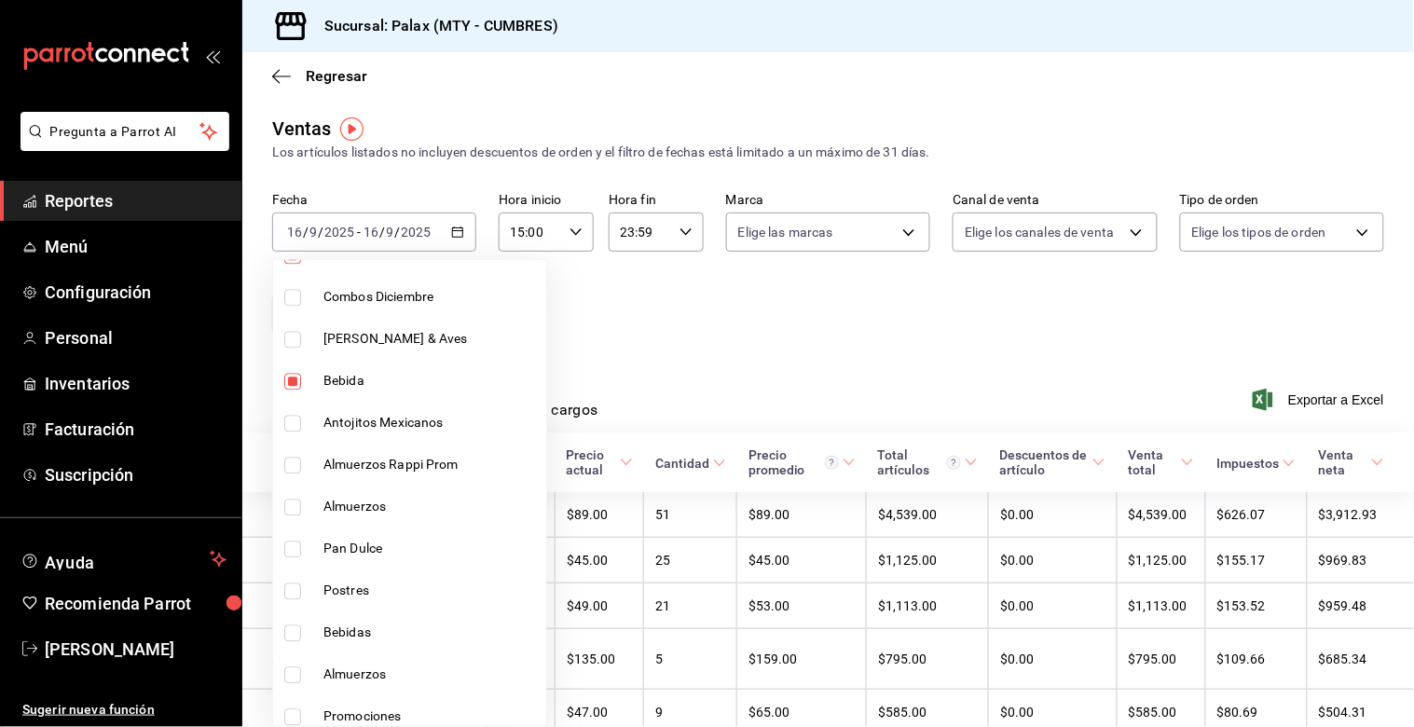
drag, startPoint x: 286, startPoint y: 634, endPoint x: 526, endPoint y: 498, distance: 275.6
click at [285, 634] on input "checkbox" at bounding box center [292, 634] width 17 height 17
checkbox input "true"
type input "5041f980-30f3-428d-be8c-286edc227efb,41ed9666-a182-4a37-8e0e-cc37feaa0168,0d339…"
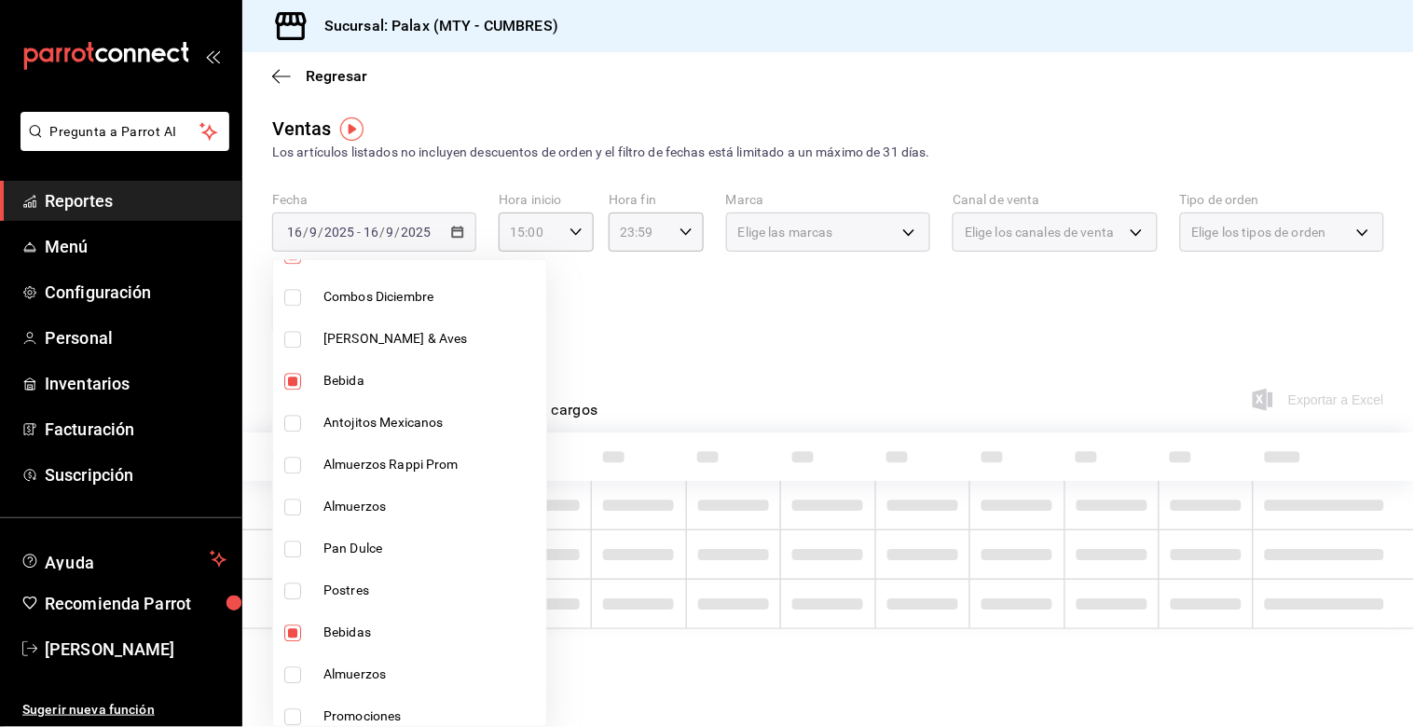
click at [669, 412] on div at bounding box center [707, 363] width 1414 height 727
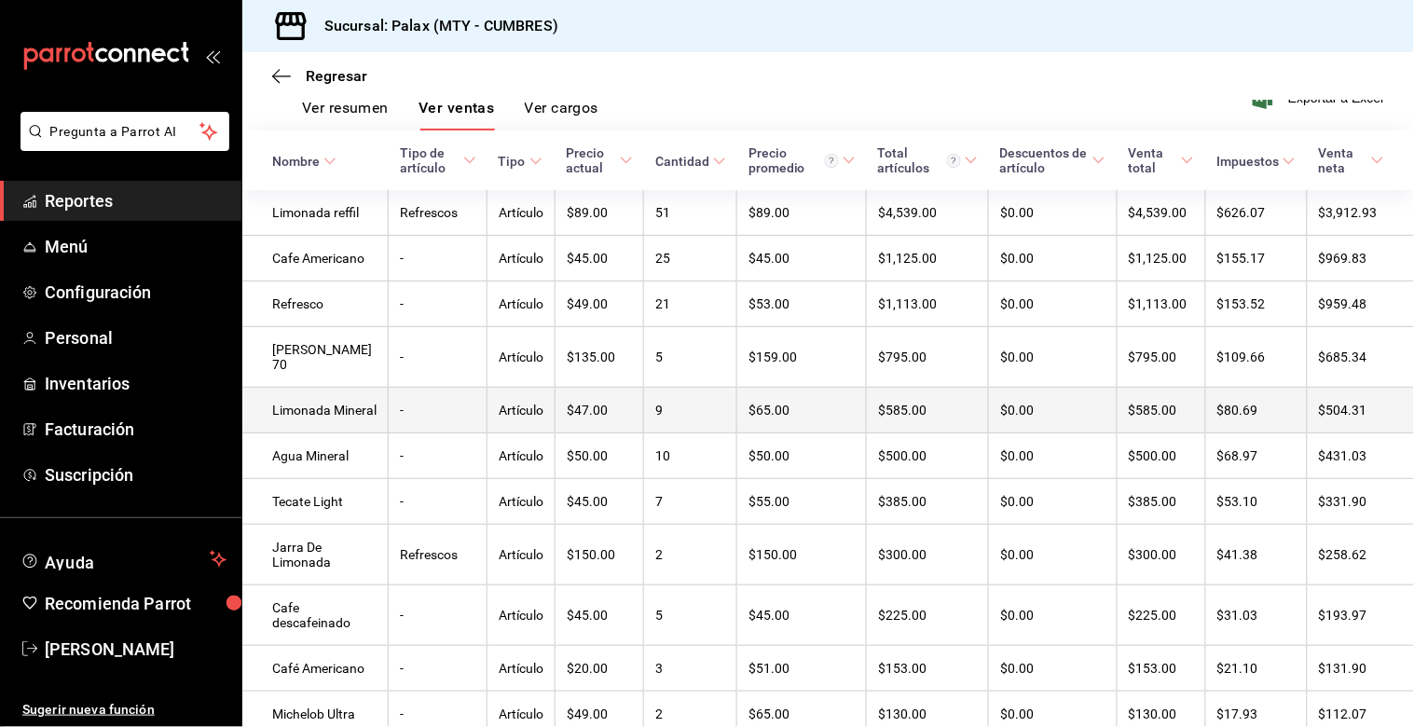
scroll to position [285, 0]
